Goal: Information Seeking & Learning: Learn about a topic

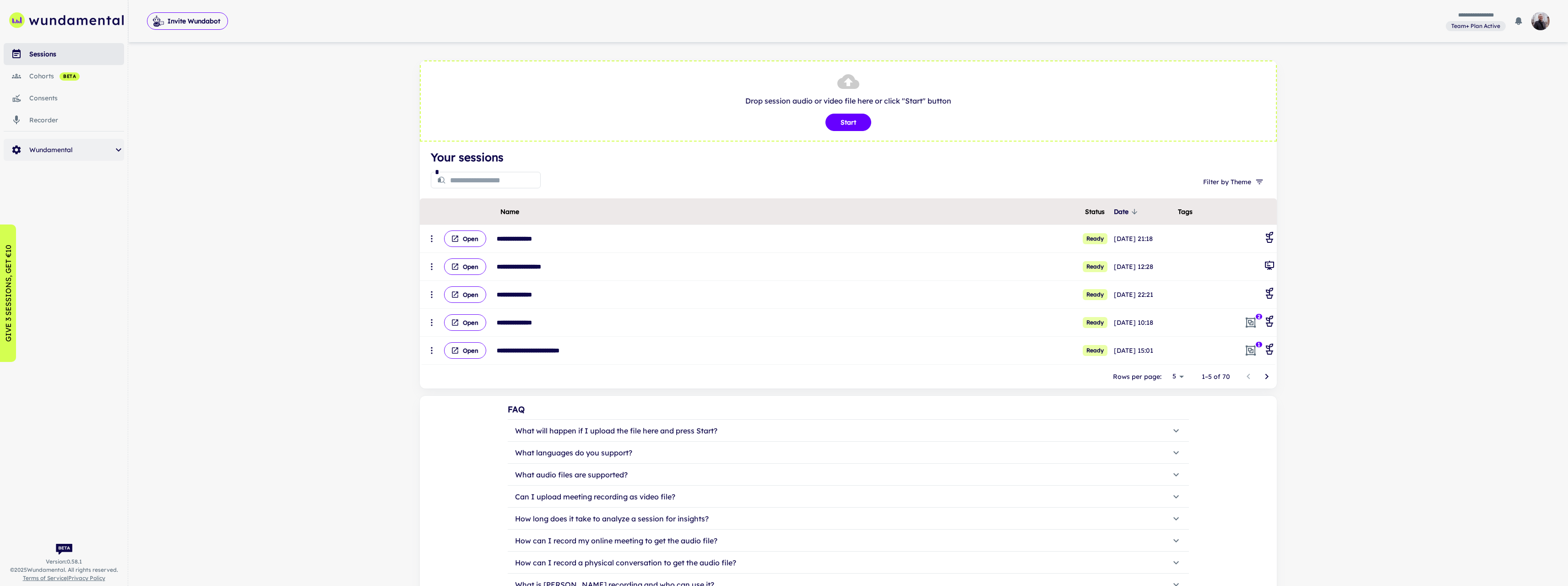
click at [76, 160] on div "Wundamental" at bounding box center [64, 150] width 120 height 22
click at [73, 298] on div "clients themes templates campaigns metrics system health" at bounding box center [64, 231] width 120 height 139
click at [72, 289] on span "system health" at bounding box center [84, 285] width 80 height 10
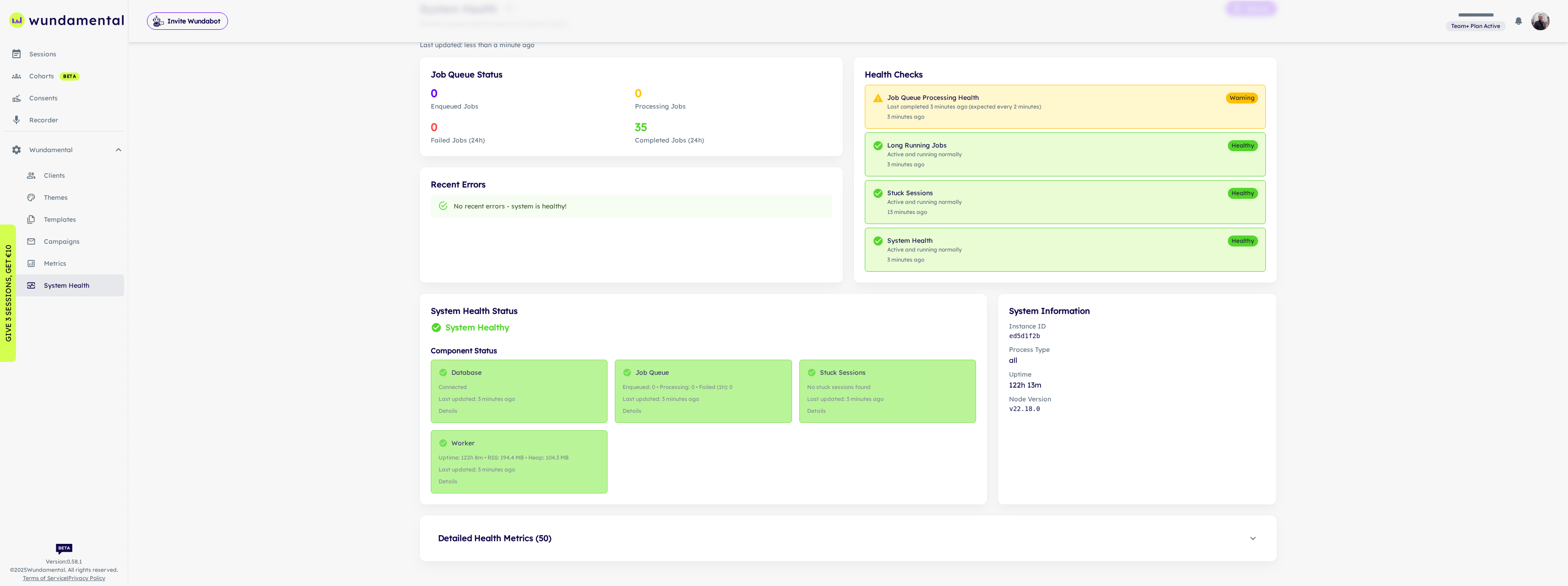
scroll to position [65, 0]
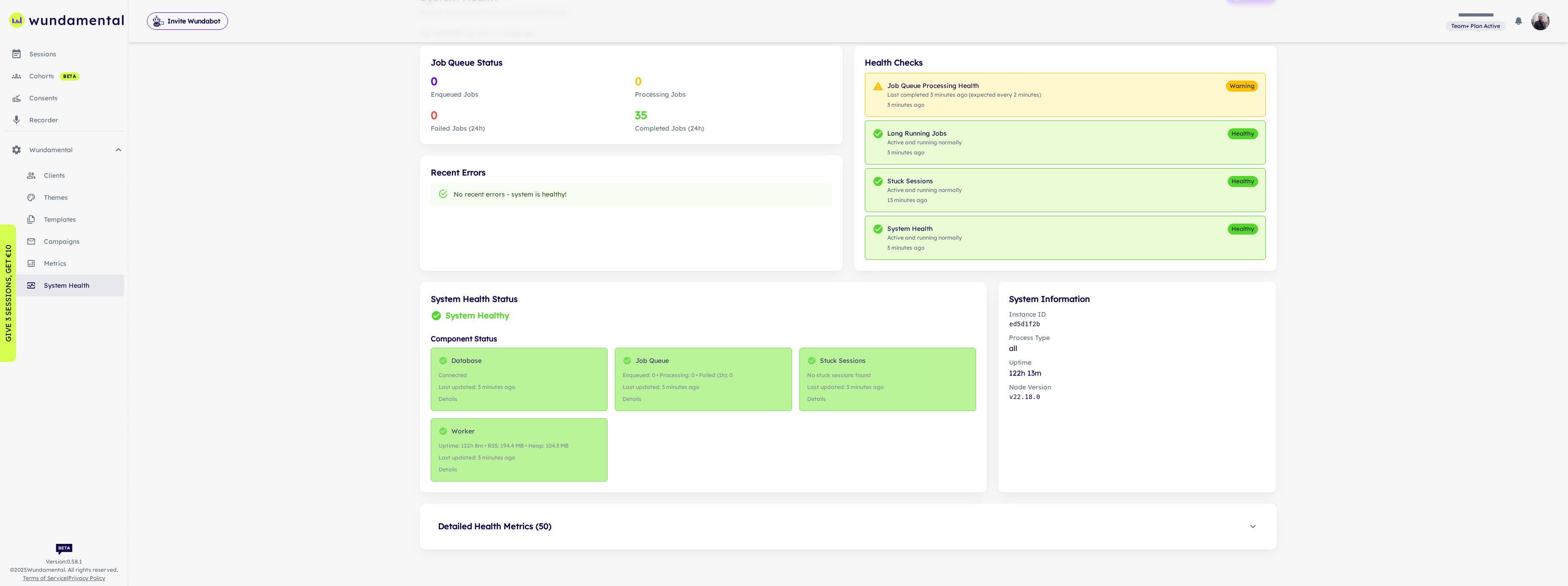
click at [536, 528] on h6 "Detailed Health Metrics ( 50 )" at bounding box center [495, 526] width 114 height 13
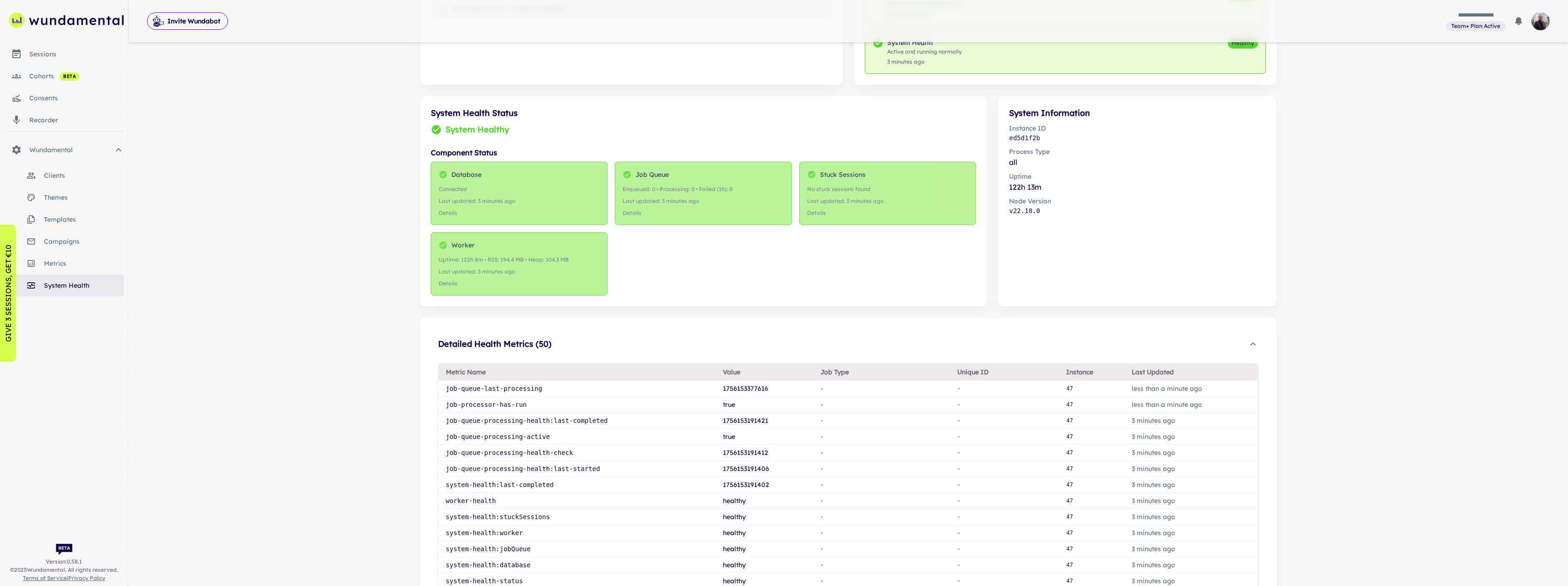
scroll to position [248, 0]
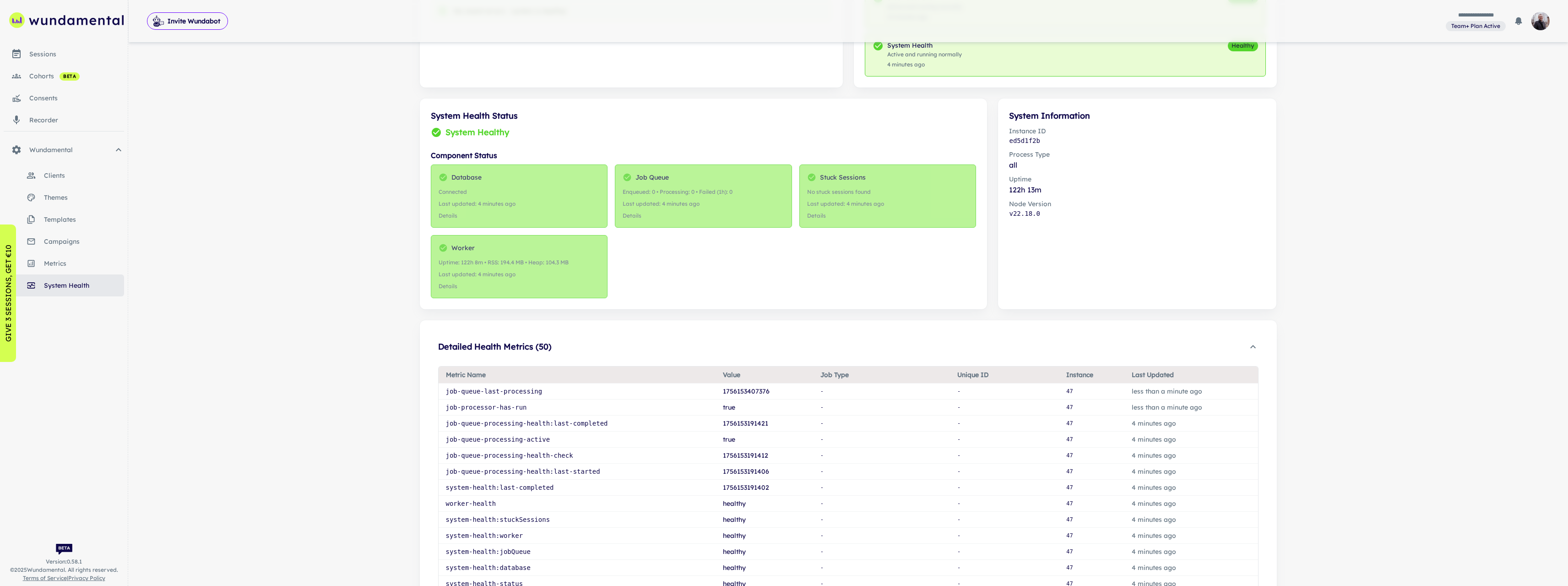
click at [281, 322] on div "System Health Cleanup Monitor system performance and health checks Last updated…" at bounding box center [848, 496] width 1440 height 1488
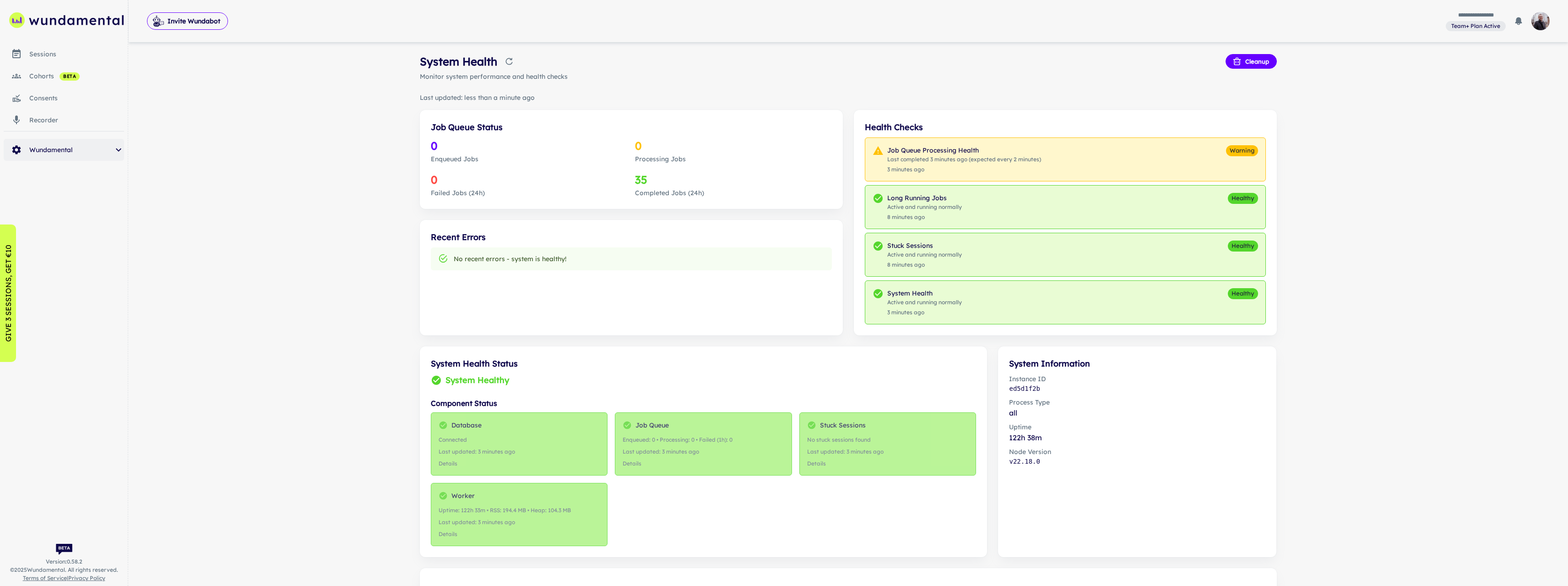
click at [92, 146] on span "Wundamental" at bounding box center [71, 150] width 84 height 10
click at [79, 221] on span "templates" at bounding box center [84, 219] width 80 height 10
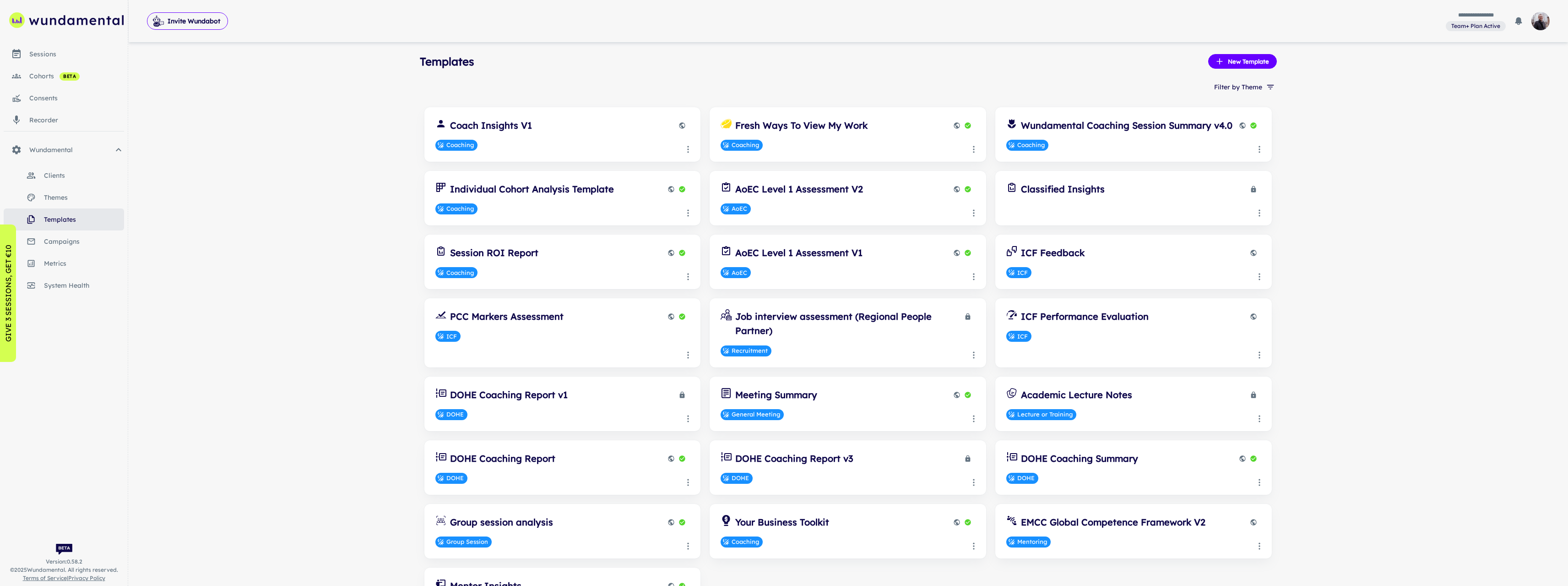
click at [53, 73] on div "cohorts beta" at bounding box center [76, 76] width 95 height 10
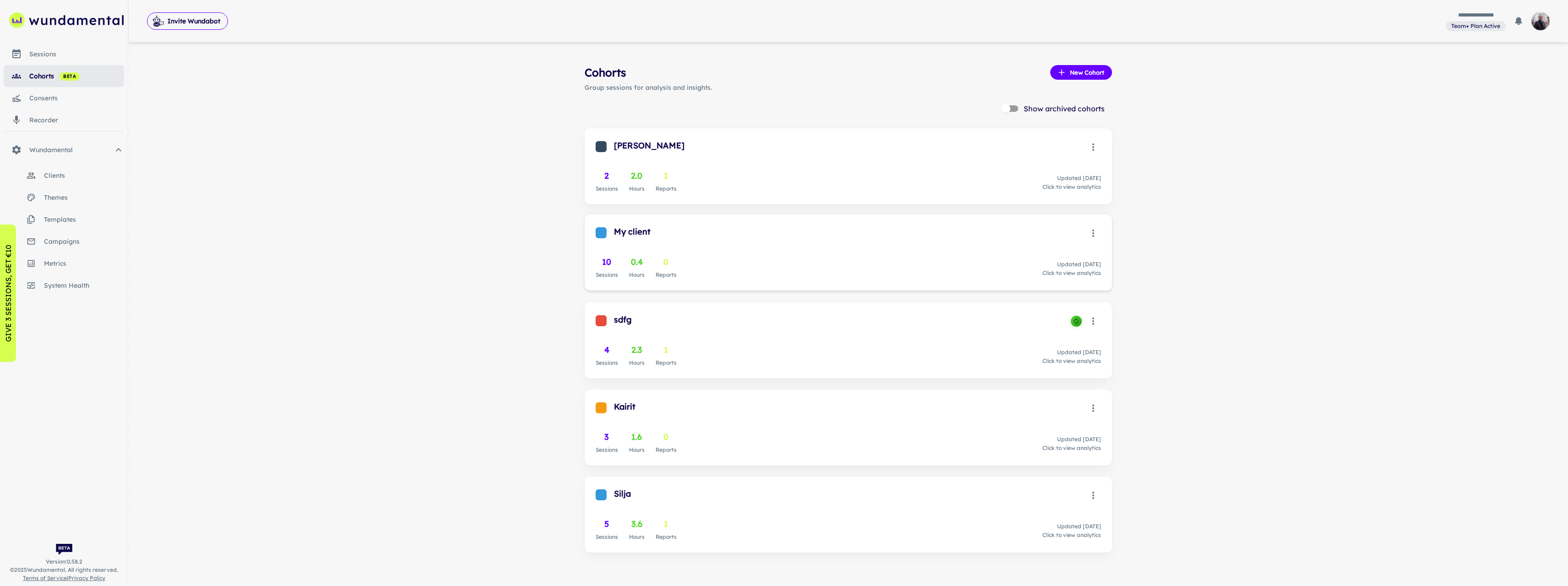
click at [728, 229] on div "My client" at bounding box center [849, 231] width 471 height 13
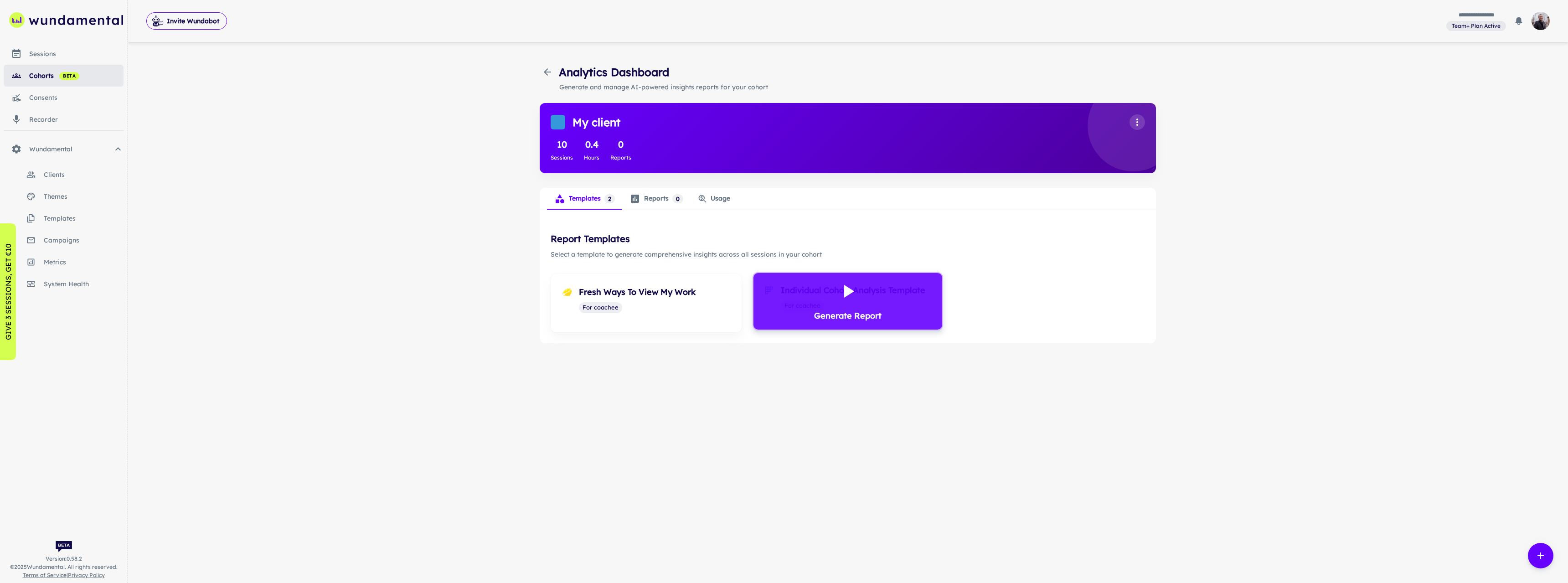
click at [850, 289] on icon at bounding box center [849, 291] width 10 height 13
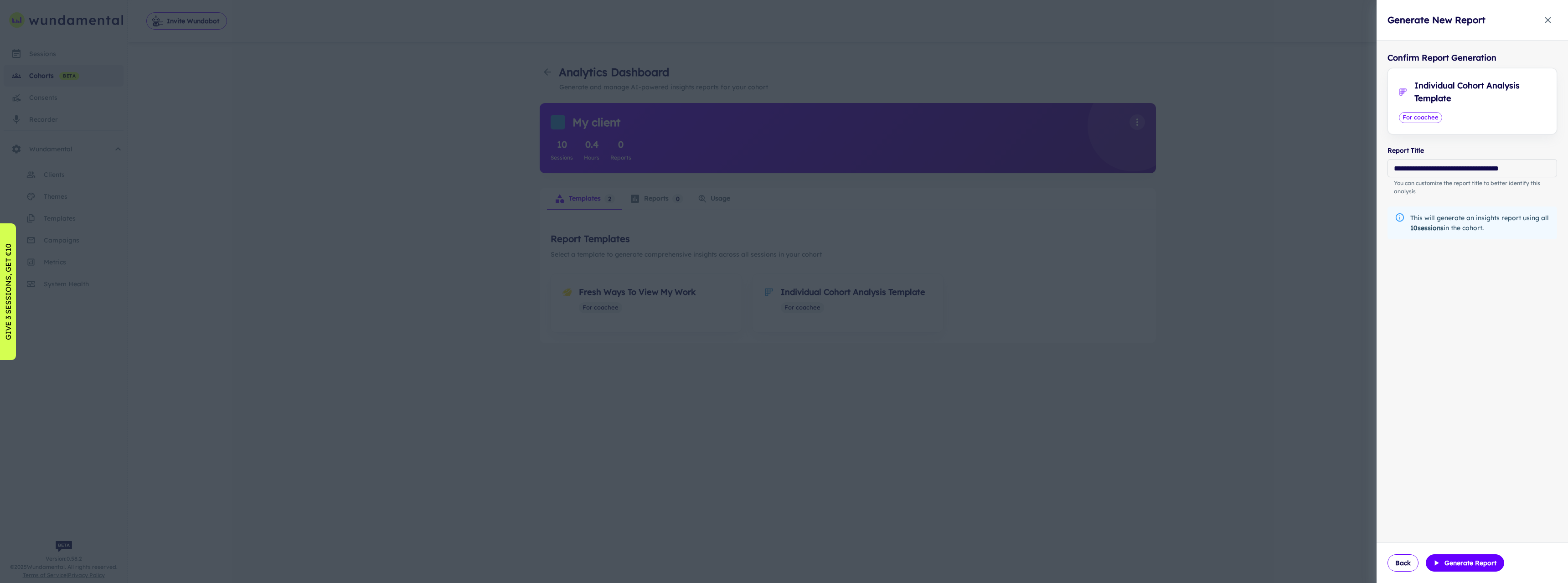
click at [1301, 298] on div at bounding box center [784, 292] width 1568 height 583
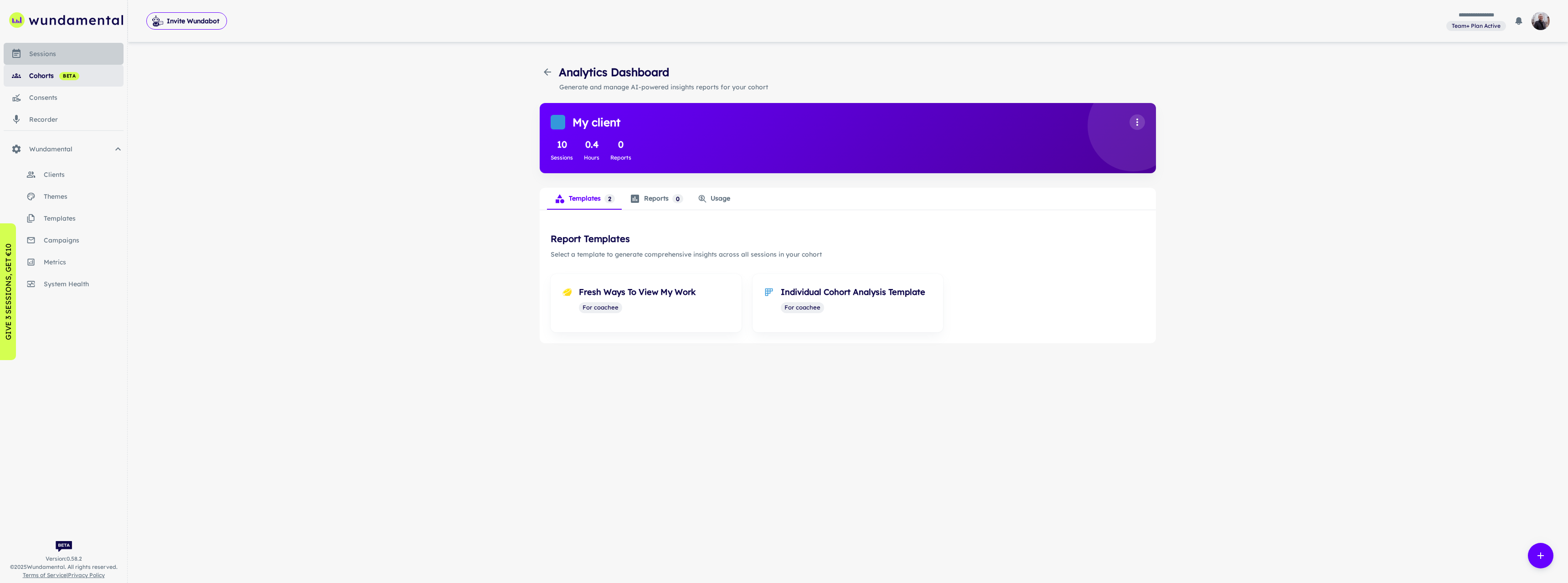
click at [63, 57] on div "sessions" at bounding box center [76, 54] width 94 height 10
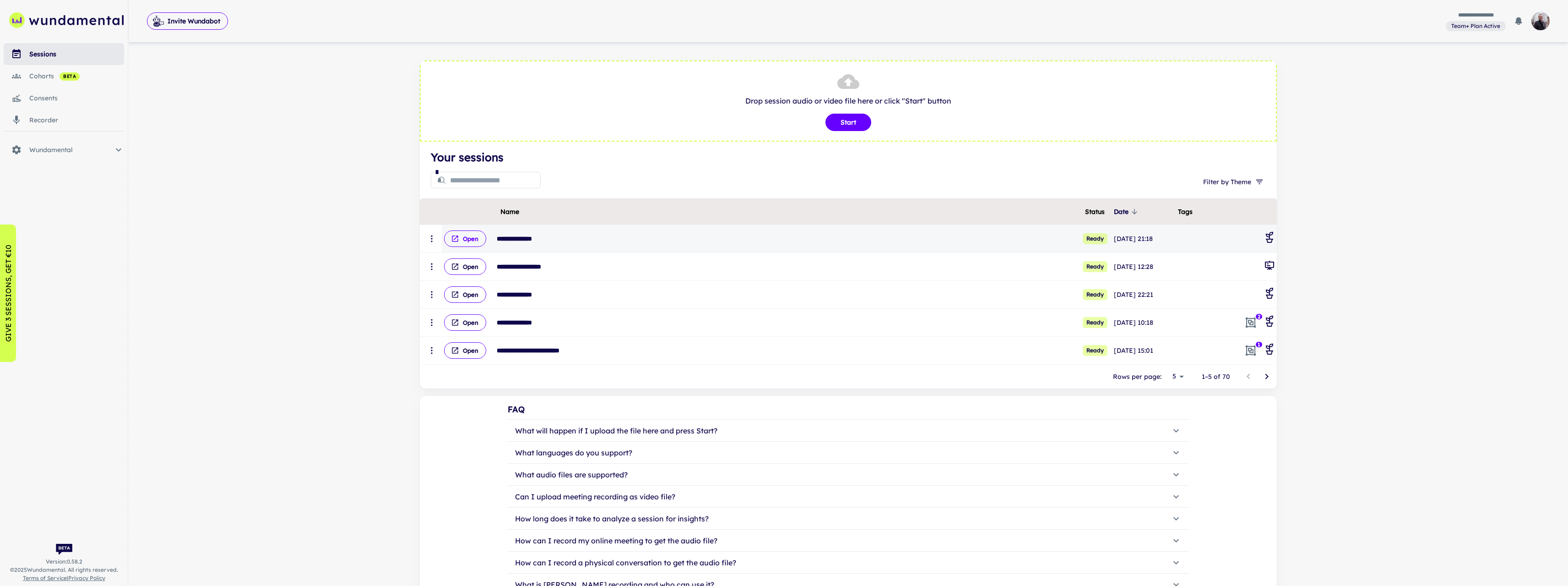
click at [473, 242] on button "Open" at bounding box center [465, 239] width 42 height 17
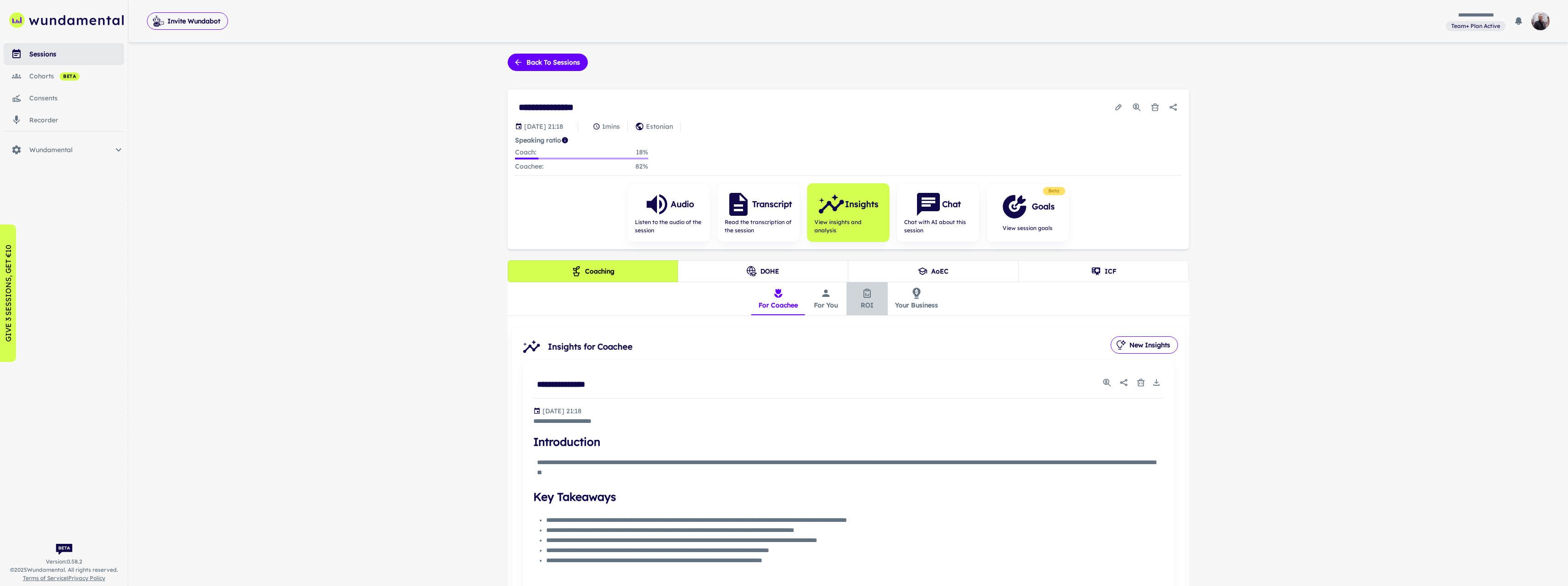
click at [870, 303] on button "ROI" at bounding box center [867, 299] width 41 height 33
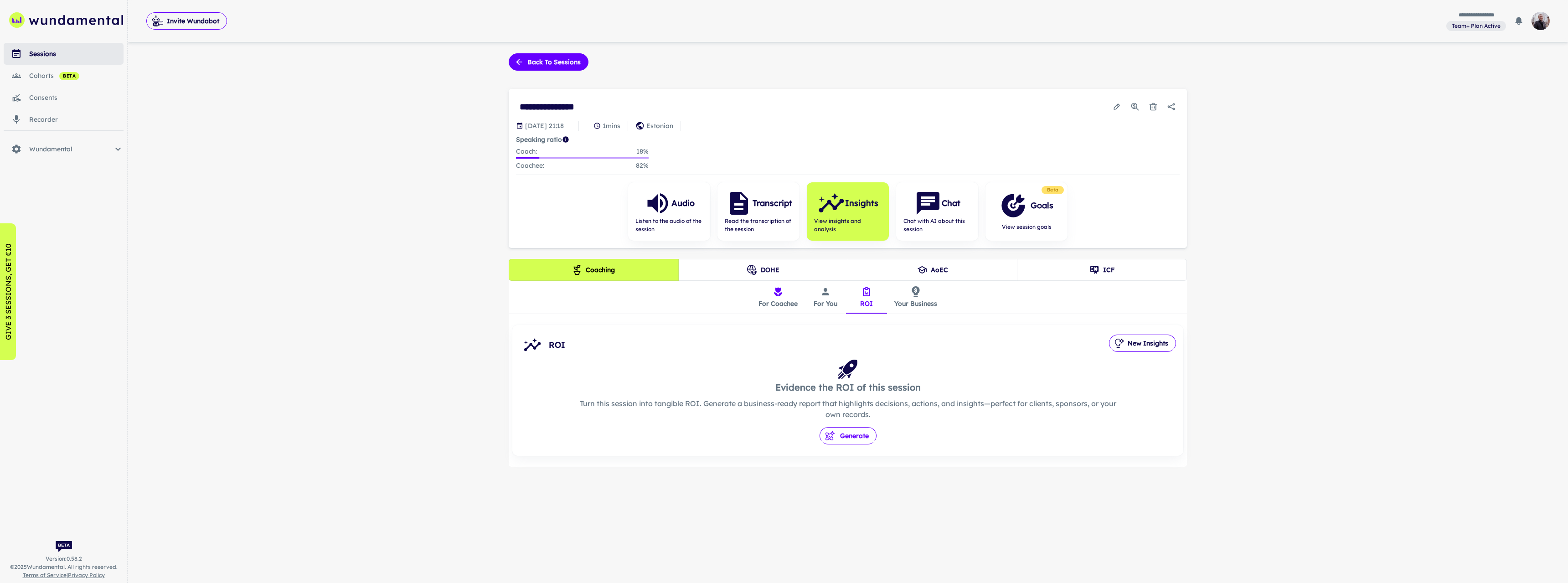
click at [842, 441] on button "Generate" at bounding box center [848, 436] width 57 height 17
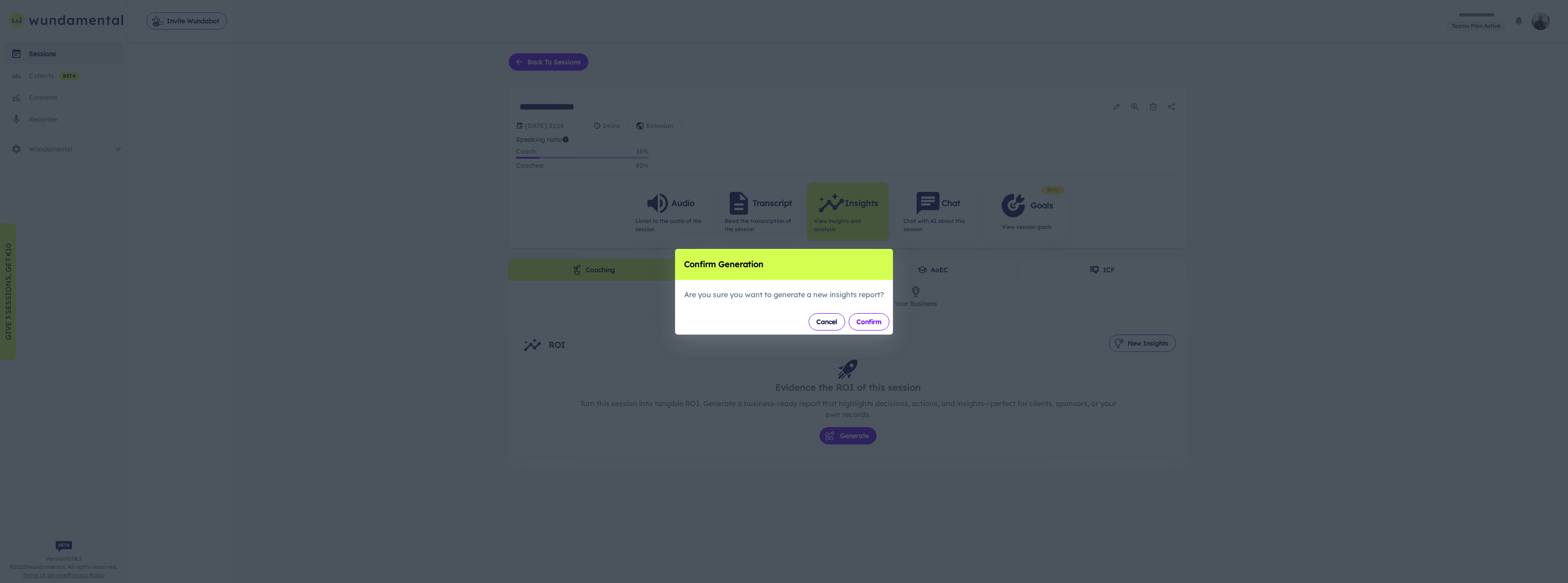
click at [874, 330] on button "Confirm" at bounding box center [869, 321] width 41 height 17
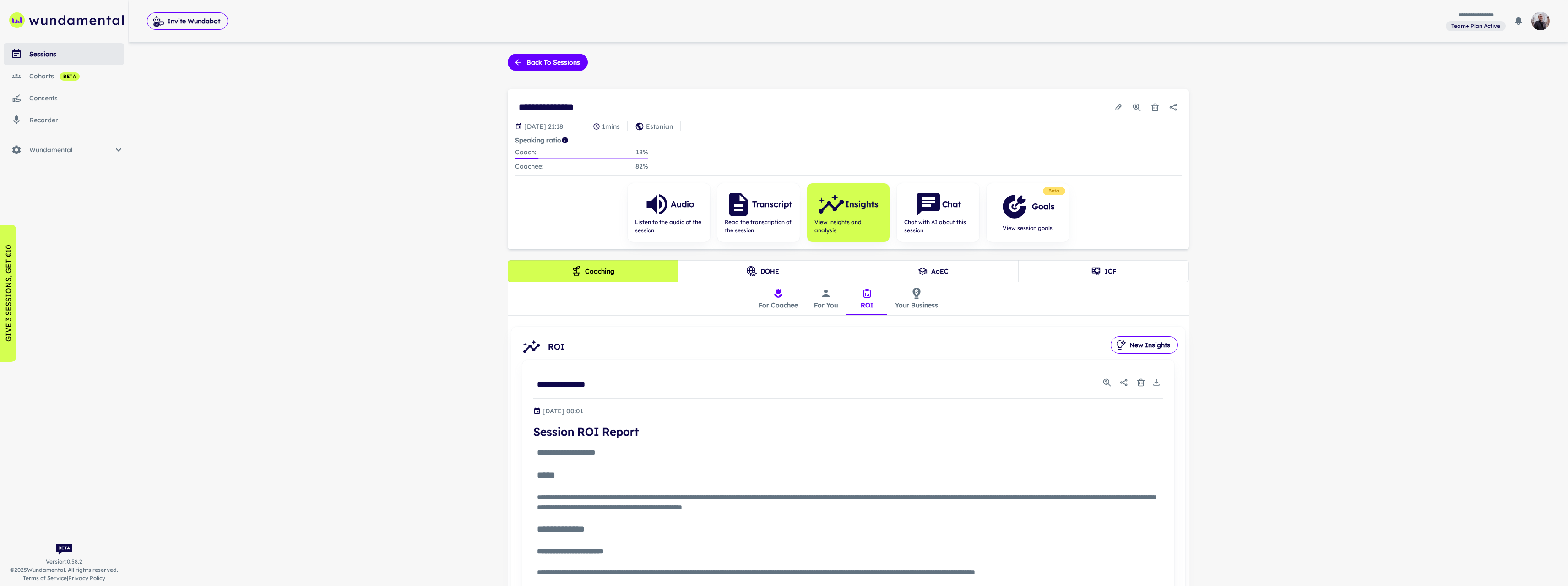
click at [567, 49] on div "**********" at bounding box center [848, 521] width 1440 height 1042
click at [559, 59] on button "Back to sessions" at bounding box center [547, 62] width 80 height 17
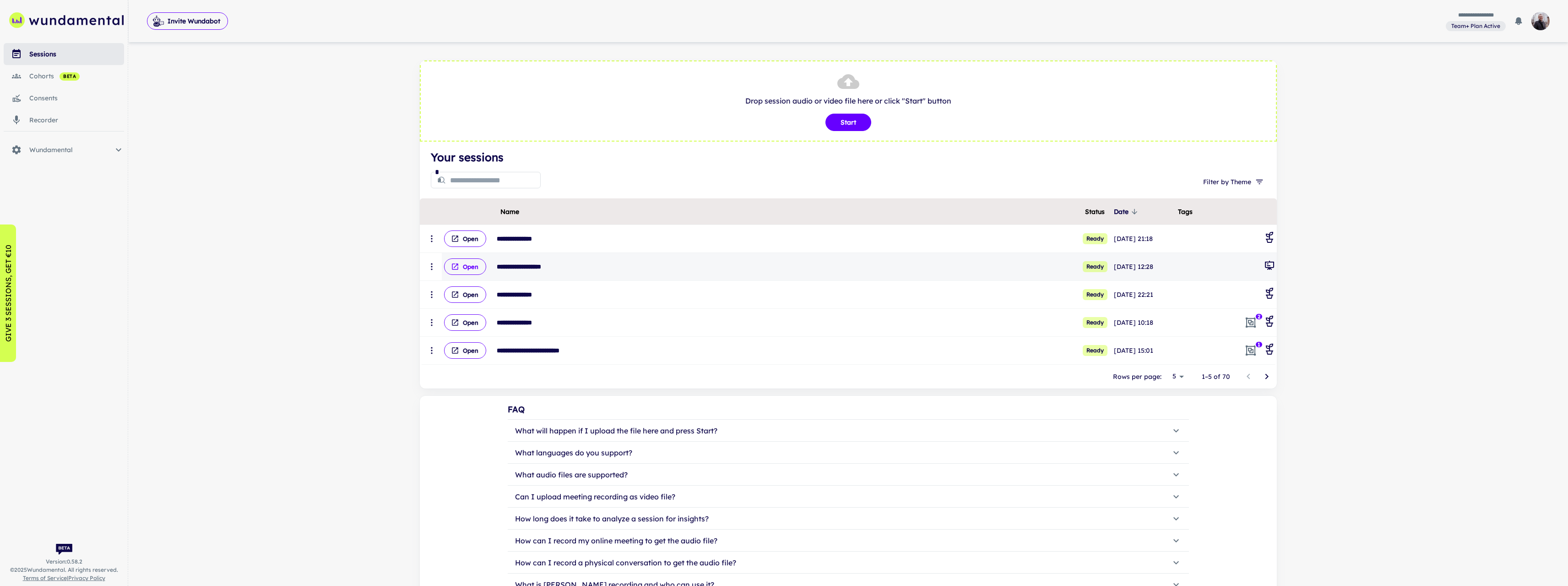
click at [449, 261] on button "Open" at bounding box center [465, 266] width 42 height 17
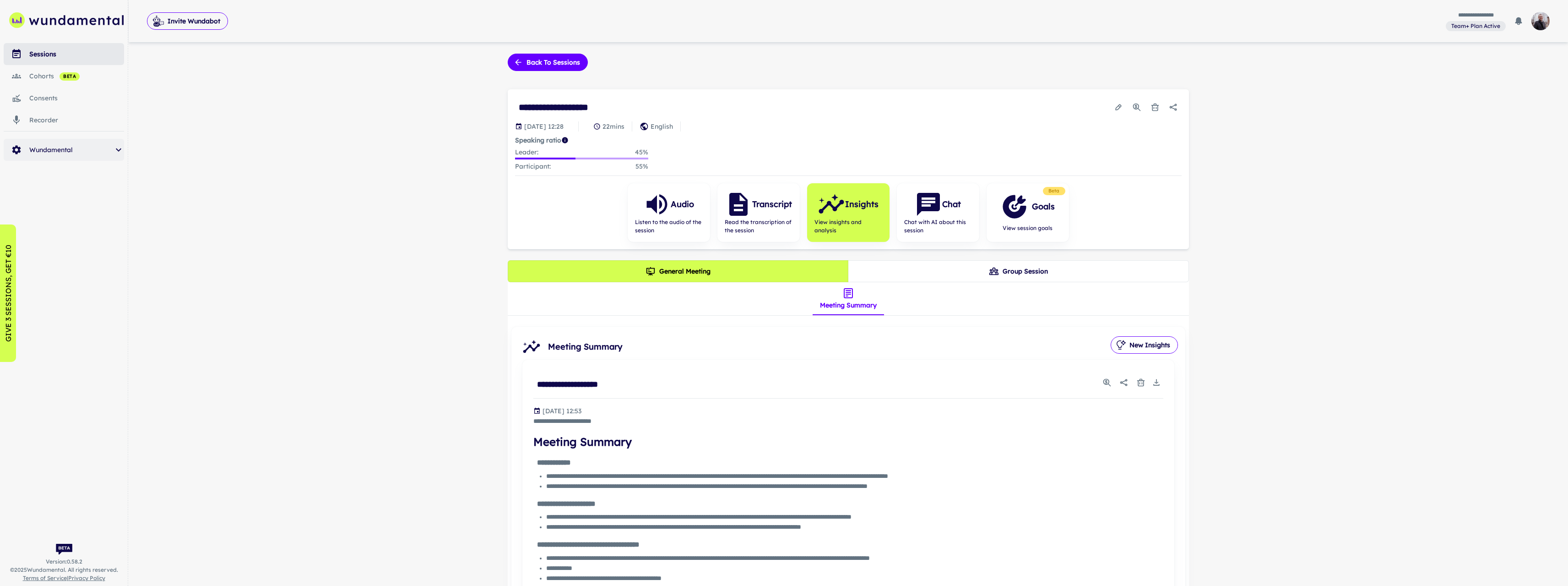
click at [54, 157] on div "Wundamental" at bounding box center [64, 150] width 120 height 22
drag, startPoint x: 79, startPoint y: 172, endPoint x: 95, endPoint y: 180, distance: 17.9
click at [79, 172] on span "clients" at bounding box center [84, 176] width 80 height 10
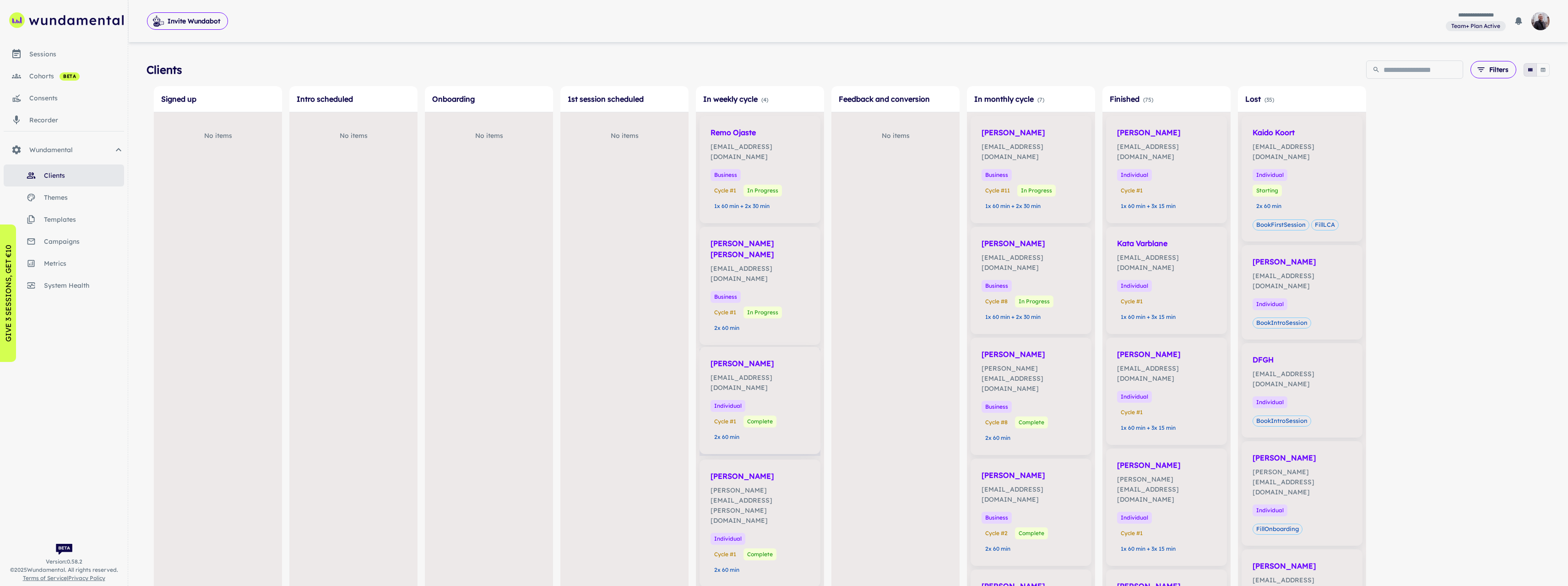
click at [784, 400] on div "Individual Cycle # 1 Complete 2x 60 min" at bounding box center [760, 421] width 99 height 43
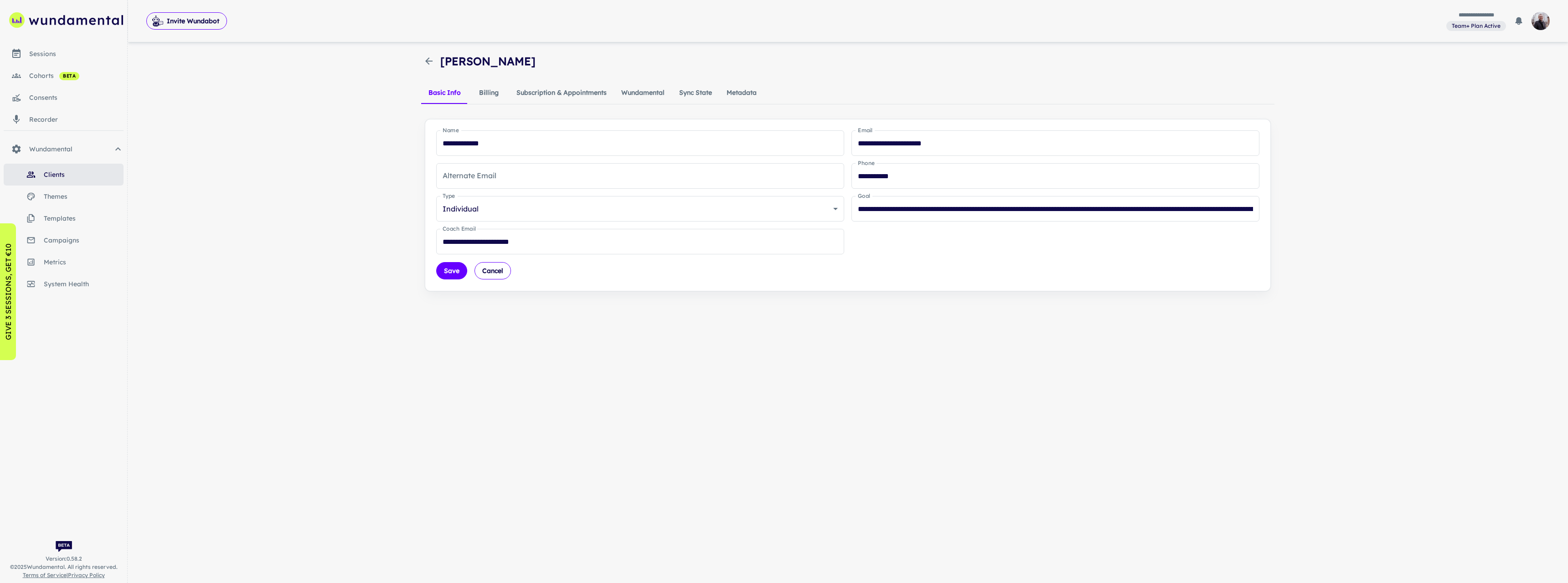
click at [432, 59] on icon "button" at bounding box center [429, 61] width 11 height 11
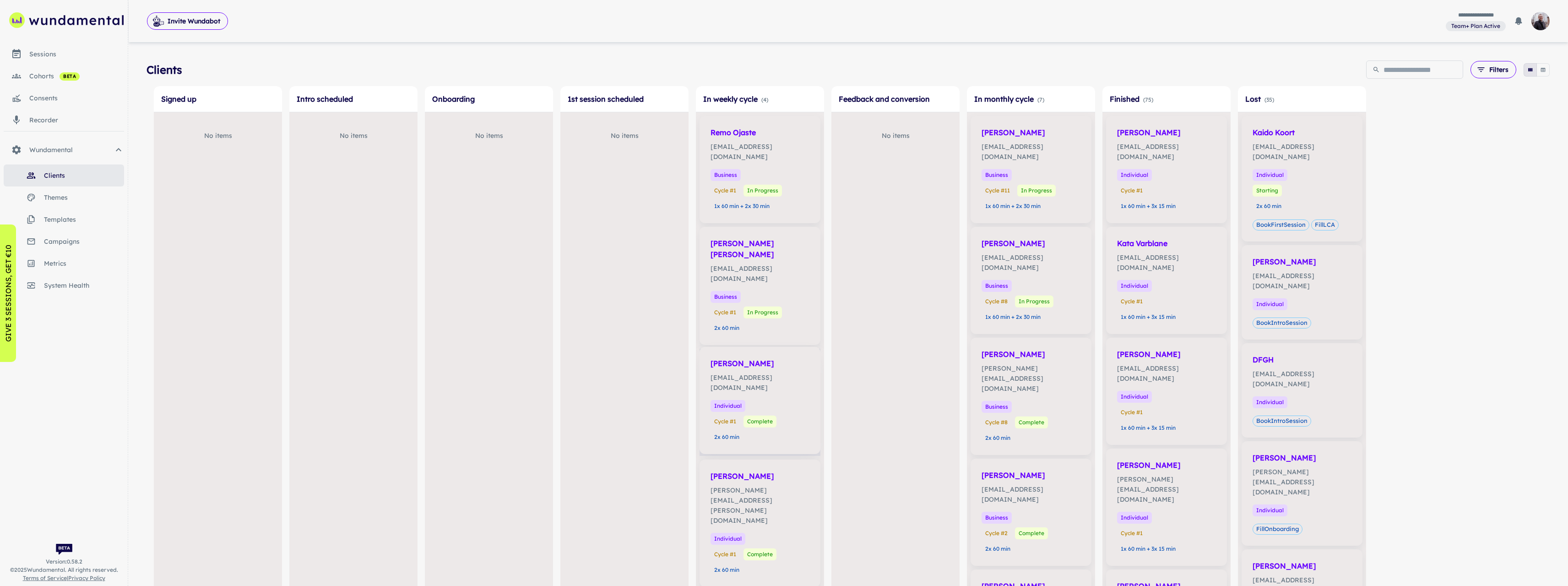
click at [770, 373] on p "signe.ventsel@gmail.com" at bounding box center [760, 382] width 99 height 20
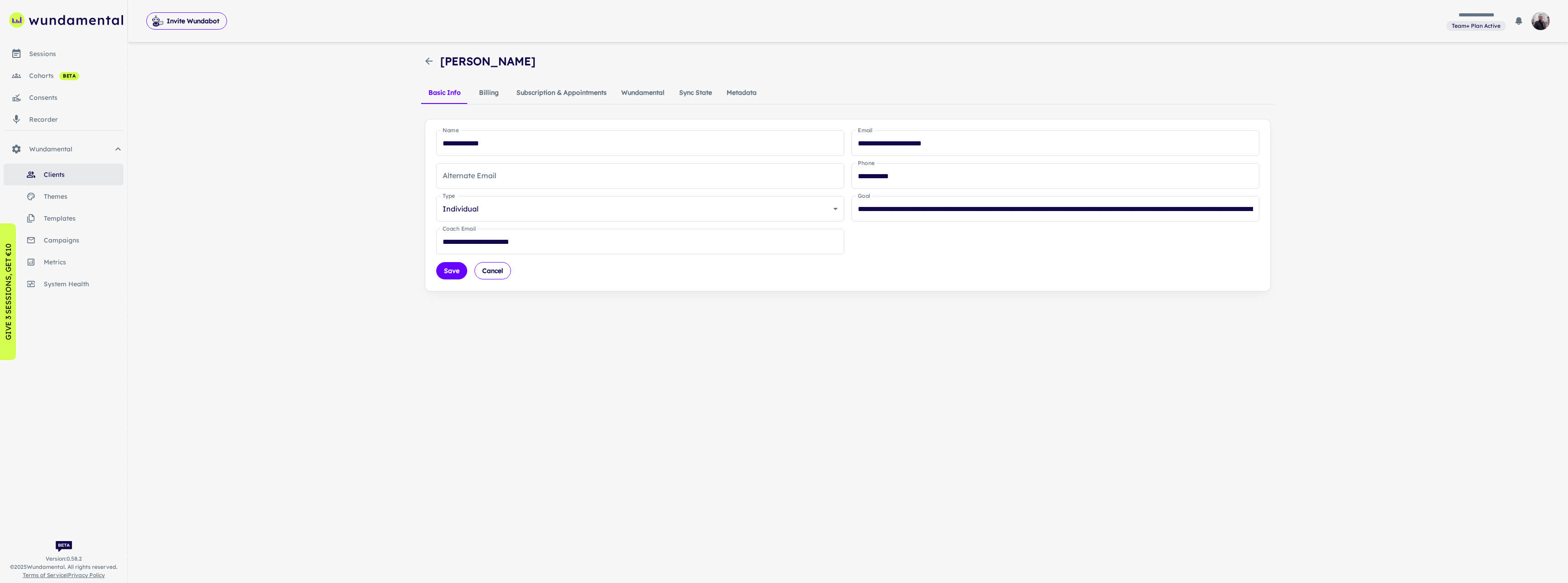
click at [651, 88] on button "Wundamental" at bounding box center [643, 93] width 58 height 22
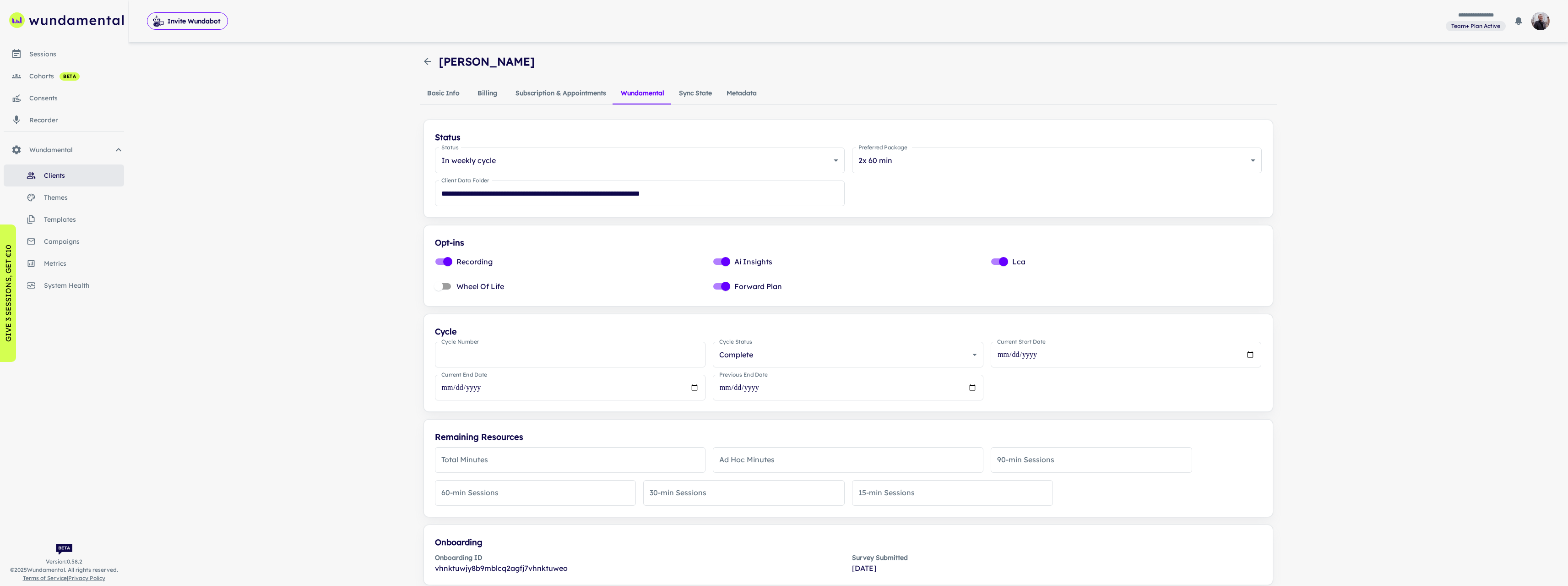
click at [427, 59] on icon "button" at bounding box center [427, 61] width 7 height 7
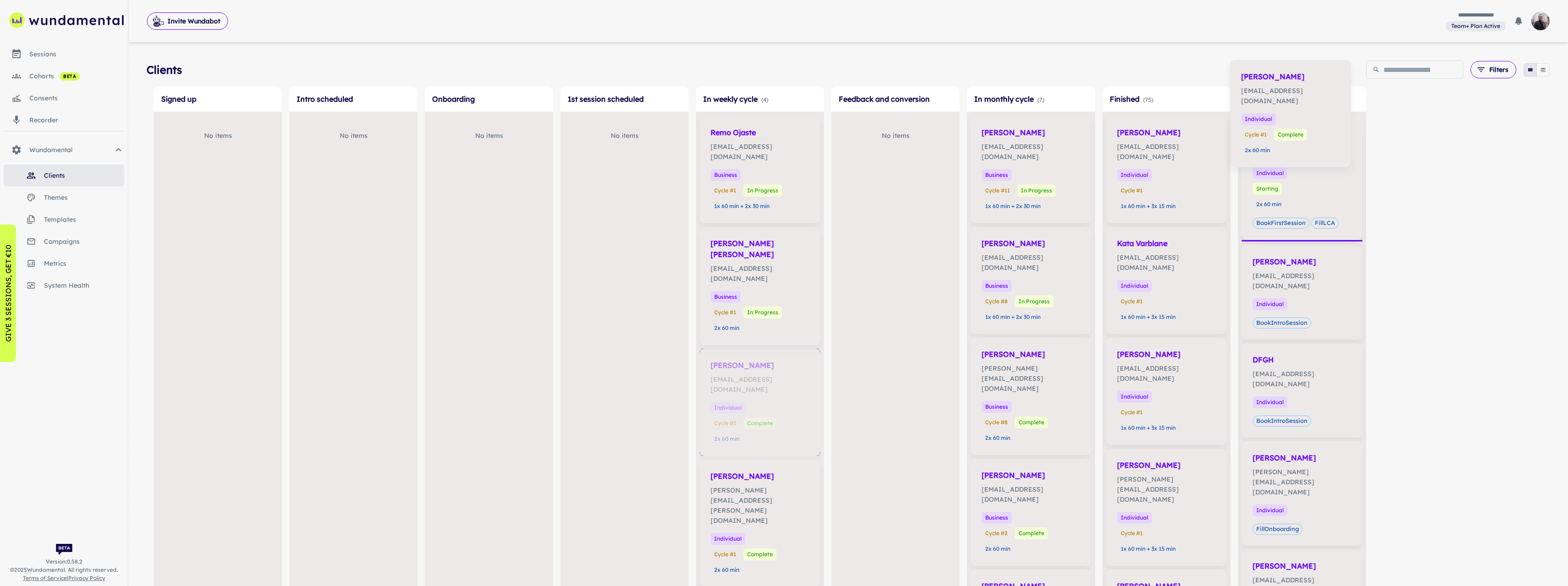
drag, startPoint x: 789, startPoint y: 369, endPoint x: 1320, endPoint y: 118, distance: 587.3
